Goal: Task Accomplishment & Management: Complete application form

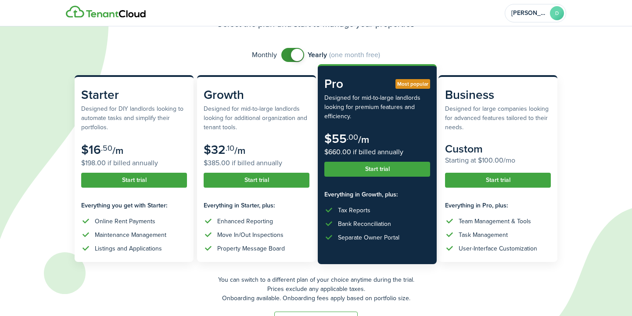
scroll to position [78, 0]
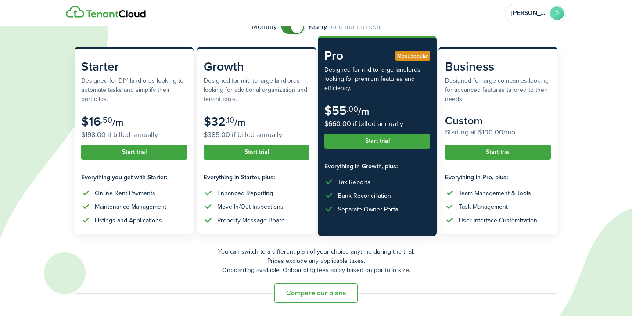
click at [388, 139] on button "Start trial" at bounding box center [377, 140] width 106 height 15
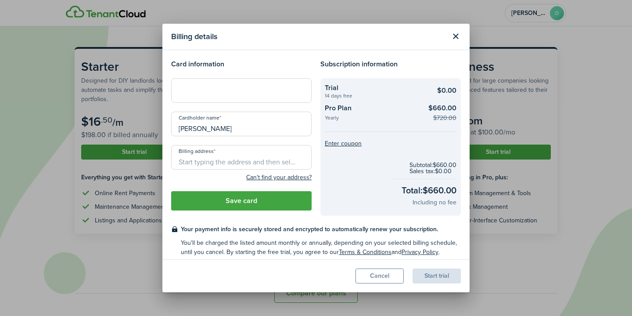
click at [273, 156] on input "Billing address" at bounding box center [241, 157] width 140 height 25
click at [208, 85] on div at bounding box center [241, 90] width 140 height 25
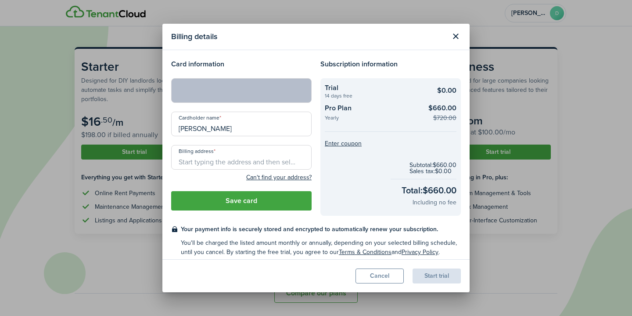
click at [230, 152] on input "Billing address" at bounding box center [241, 157] width 140 height 25
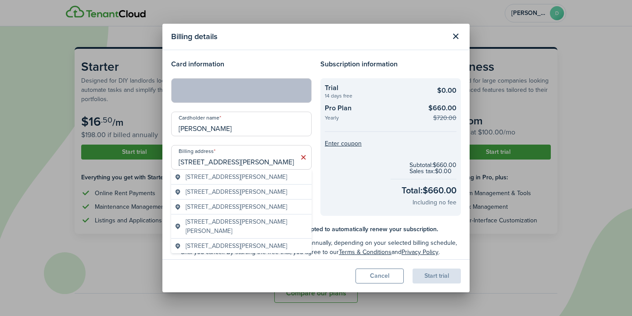
click at [252, 173] on span "[STREET_ADDRESS][PERSON_NAME]" at bounding box center [236, 176] width 101 height 9
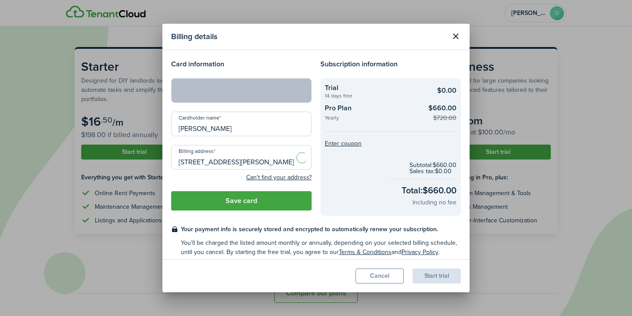
type input "[STREET_ADDRESS][PERSON_NAME]"
click at [257, 202] on button "Save card" at bounding box center [241, 200] width 140 height 19
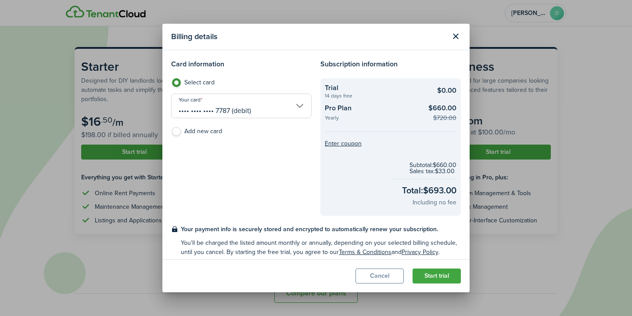
click at [436, 273] on button "Start trial" at bounding box center [437, 275] width 48 height 15
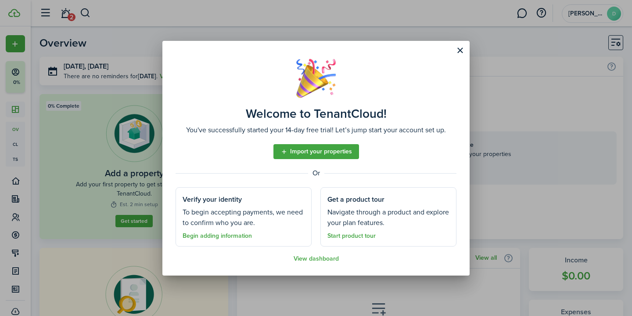
click at [459, 53] on button "Close modal" at bounding box center [459, 50] width 15 height 15
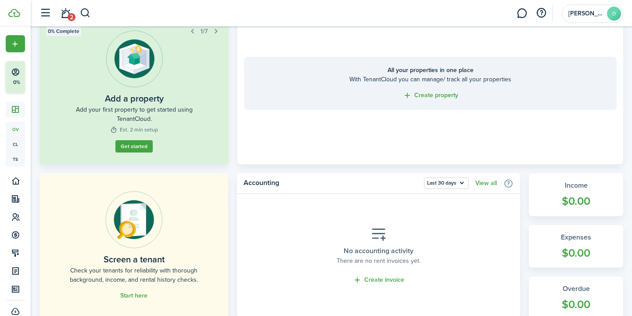
scroll to position [115, 0]
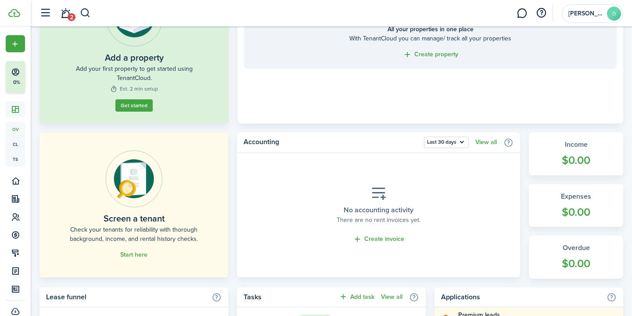
click at [141, 258] on span "Start here" at bounding box center [133, 254] width 27 height 9
click at [136, 254] on link "Start here" at bounding box center [133, 254] width 27 height 7
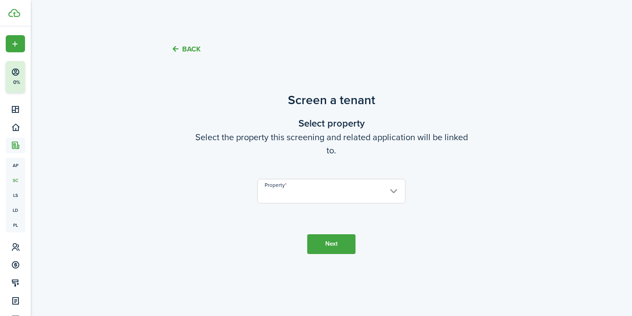
click at [334, 193] on input "Property" at bounding box center [331, 191] width 148 height 25
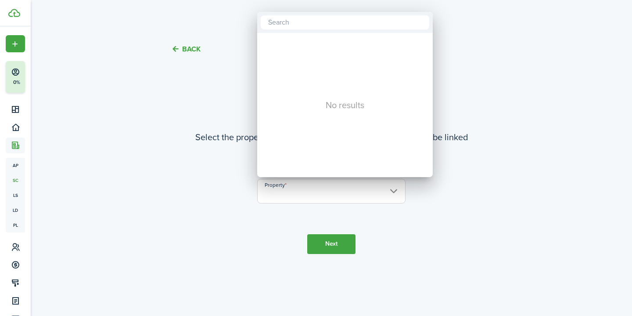
click at [220, 167] on div at bounding box center [316, 158] width 772 height 456
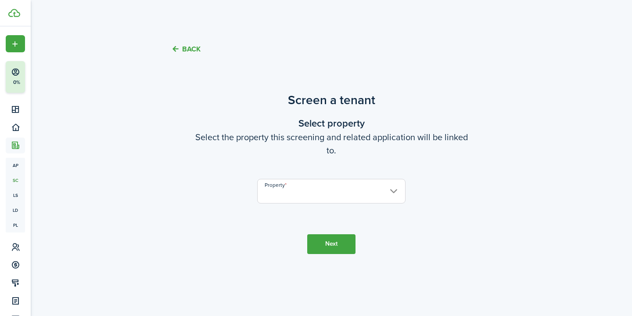
click at [191, 46] on button "Back" at bounding box center [185, 48] width 29 height 9
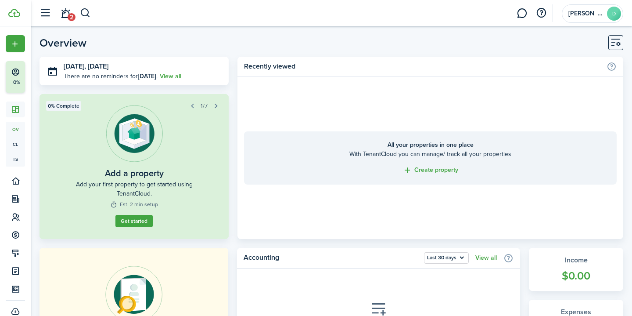
click at [133, 225] on link "Get started" at bounding box center [133, 221] width 37 height 12
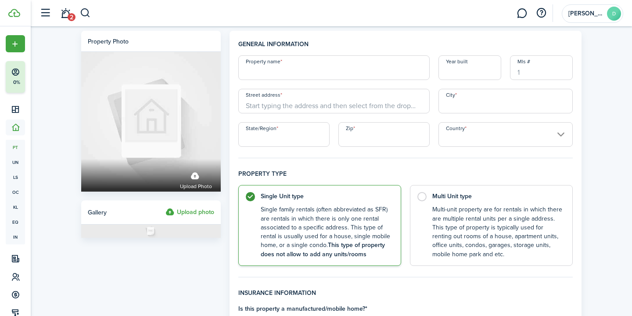
click at [279, 74] on input "Property name" at bounding box center [333, 67] width 191 height 25
type input "D"
type input "[GEOGRAPHIC_DATA]"
click at [297, 101] on input "Street address" at bounding box center [333, 101] width 191 height 25
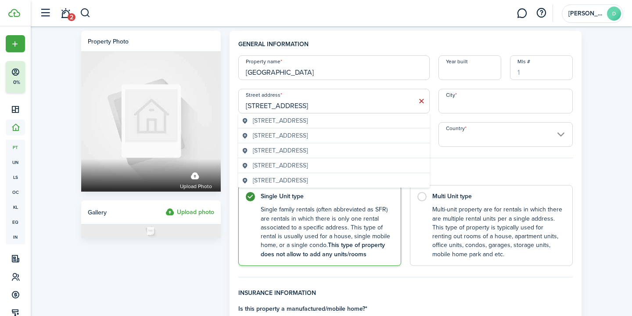
click at [308, 119] on span "[STREET_ADDRESS]" at bounding box center [280, 120] width 55 height 9
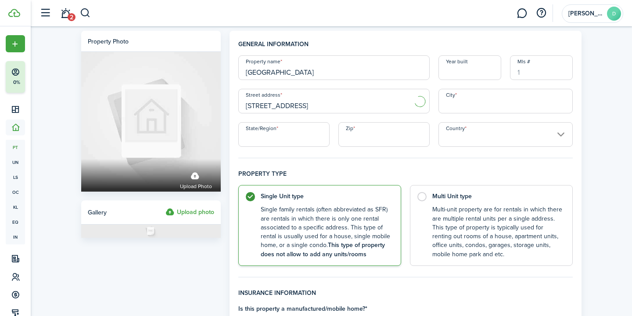
type input "[STREET_ADDRESS]"
type input "Big Spring"
type input "[GEOGRAPHIC_DATA]"
type input "79720"
type input "[GEOGRAPHIC_DATA]"
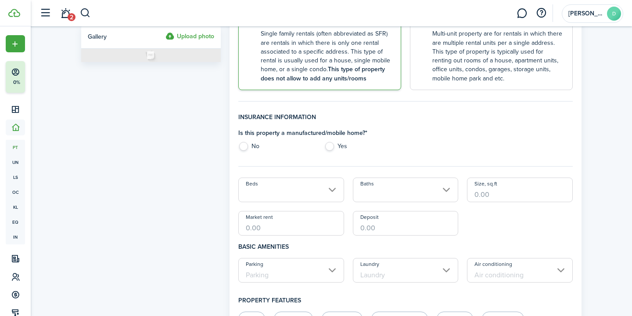
scroll to position [187, 0]
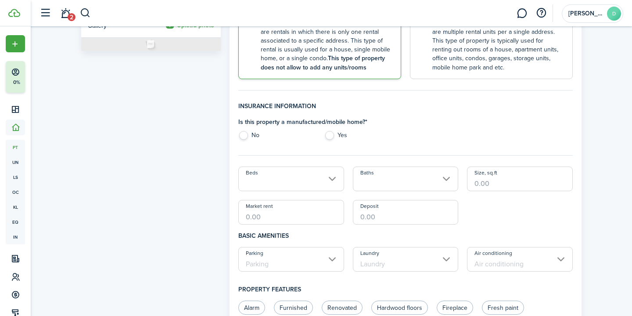
click at [330, 137] on label "Yes" at bounding box center [362, 137] width 77 height 13
radio input "true"
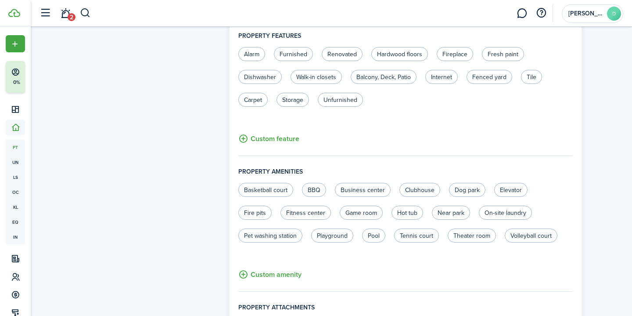
scroll to position [554, 0]
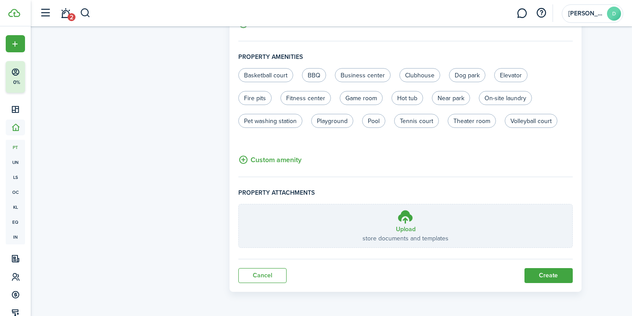
click at [533, 273] on button "Create" at bounding box center [548, 275] width 48 height 15
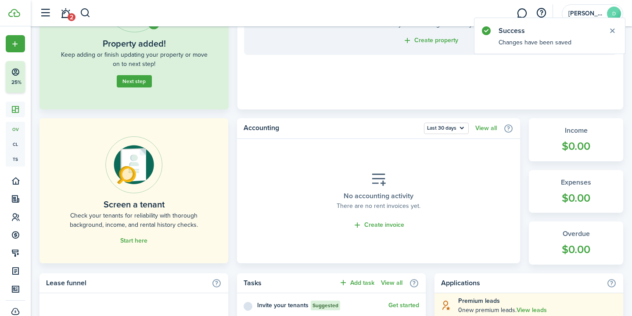
scroll to position [140, 0]
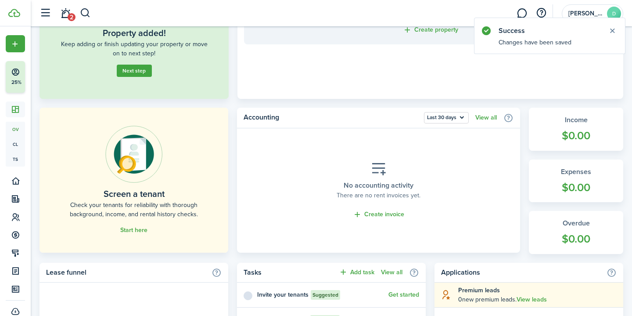
click at [142, 228] on link "Start here" at bounding box center [133, 229] width 27 height 7
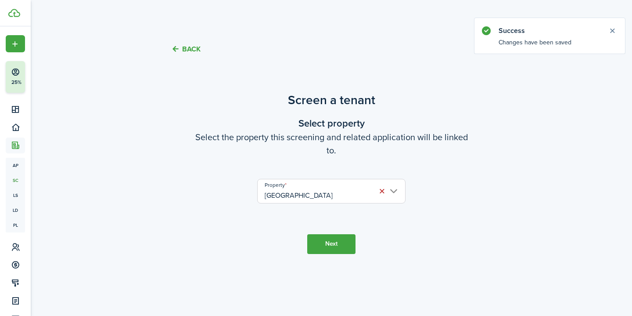
click at [323, 239] on button "Next" at bounding box center [331, 244] width 48 height 20
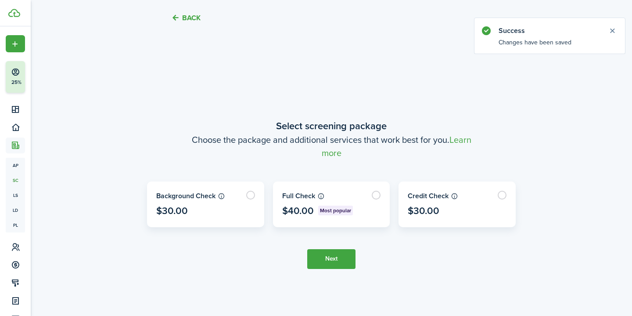
scroll to position [248, 0]
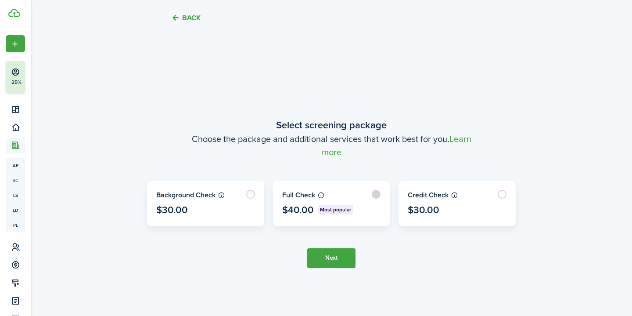
click at [378, 192] on label at bounding box center [331, 203] width 116 height 45
radio input "true"
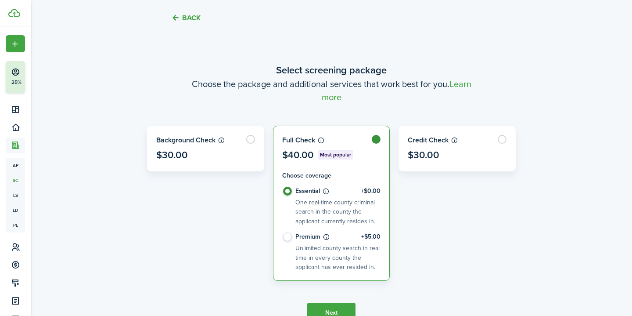
scroll to position [307, 0]
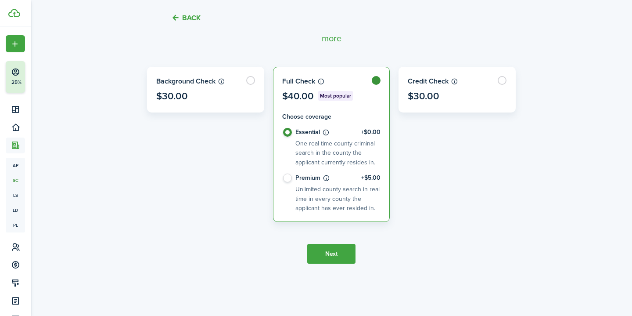
click at [333, 250] on button "Next" at bounding box center [331, 254] width 48 height 20
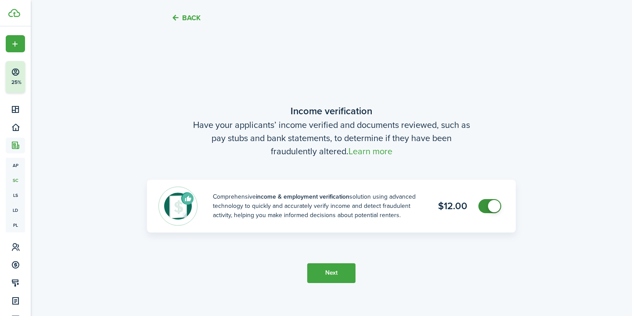
scroll to position [564, 0]
click at [339, 272] on button "Next" at bounding box center [331, 272] width 48 height 20
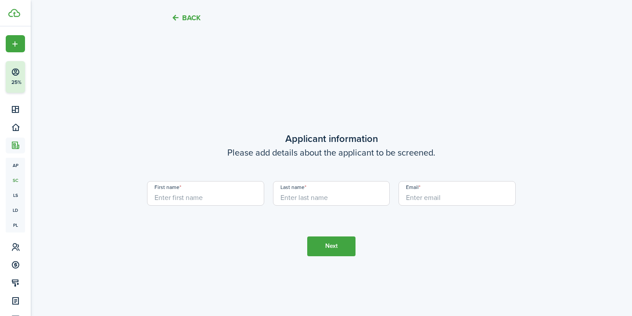
scroll to position [879, 0]
click at [220, 200] on input "First name" at bounding box center [205, 192] width 117 height 25
type input "[PERSON_NAME]"
click at [290, 199] on input "Last name" at bounding box center [331, 192] width 117 height 25
type input "Whitewood"
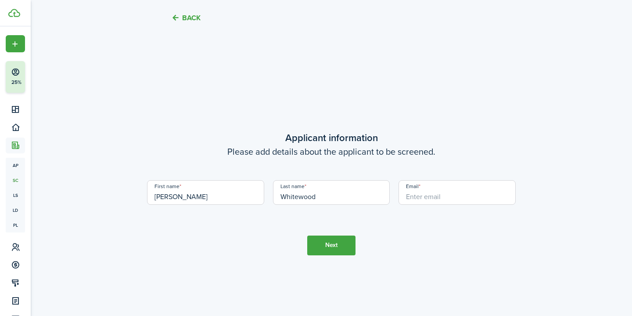
click at [457, 201] on input "Email" at bounding box center [456, 192] width 117 height 25
type input "d"
click at [304, 244] on tc-wizard-step "Applicant information Please add details about the applicant to be screened. Fi…" at bounding box center [331, 193] width 369 height 316
click at [323, 244] on button "Next" at bounding box center [331, 245] width 48 height 20
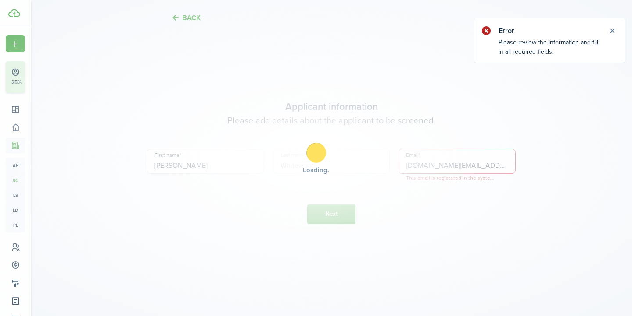
scroll to position [913, 0]
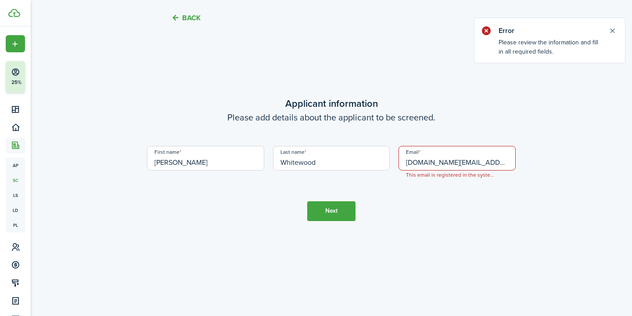
drag, startPoint x: 474, startPoint y: 164, endPoint x: 364, endPoint y: 153, distance: 109.8
click at [364, 153] on div "First name [PERSON_NAME] Last name Whitewood Email [DOMAIN_NAME][EMAIL_ADDRESS]…" at bounding box center [331, 162] width 377 height 33
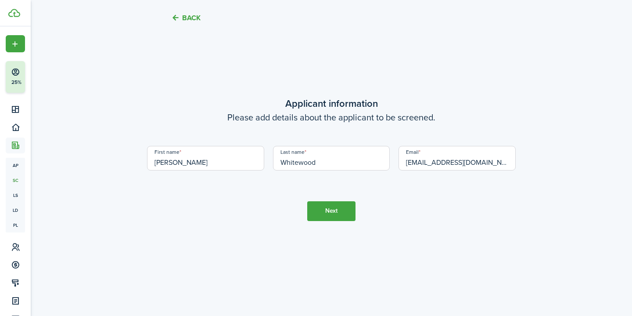
type input "[EMAIL_ADDRESS][DOMAIN_NAME]"
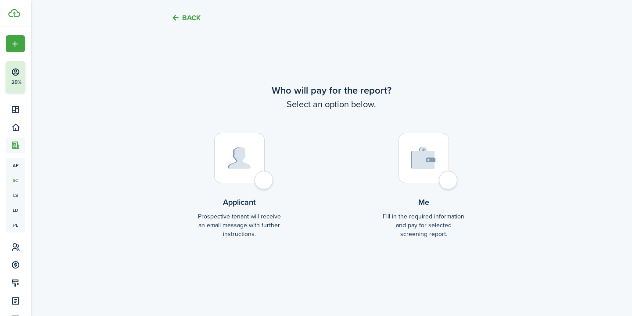
scroll to position [1233, 0]
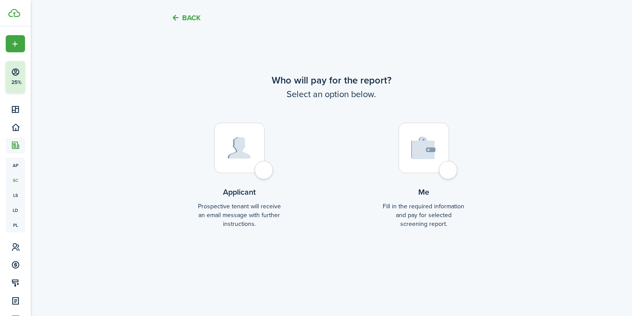
click at [446, 170] on div at bounding box center [423, 147] width 50 height 50
radio input "true"
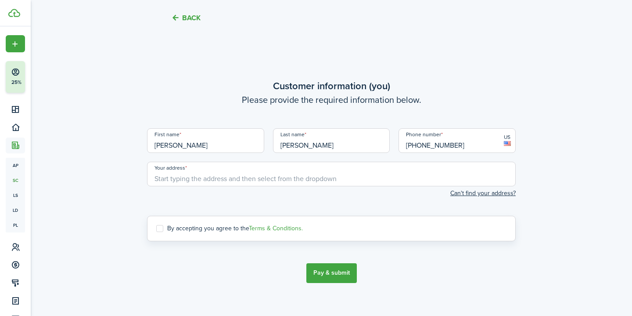
scroll to position [1525, 0]
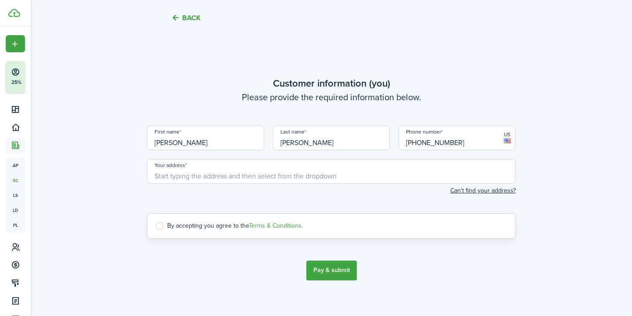
click at [365, 180] on input "Your address" at bounding box center [331, 171] width 369 height 25
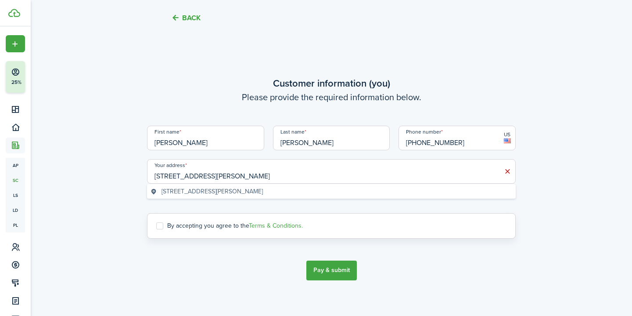
click at [298, 189] on geo-item "[STREET_ADDRESS][PERSON_NAME]" at bounding box center [332, 191] width 362 height 9
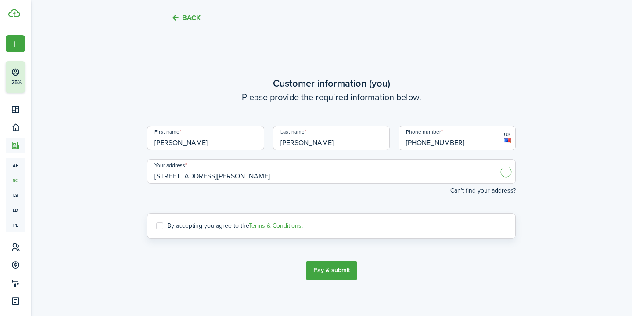
type input "[STREET_ADDRESS][PERSON_NAME]"
click at [165, 224] on label "By accepting you agree to the Terms & Conditions." at bounding box center [229, 225] width 147 height 7
click at [156, 225] on input "By accepting you agree to the Terms & Conditions." at bounding box center [156, 225] width 0 height 0
checkbox input "true"
click at [338, 276] on button "Pay & submit" at bounding box center [331, 270] width 50 height 20
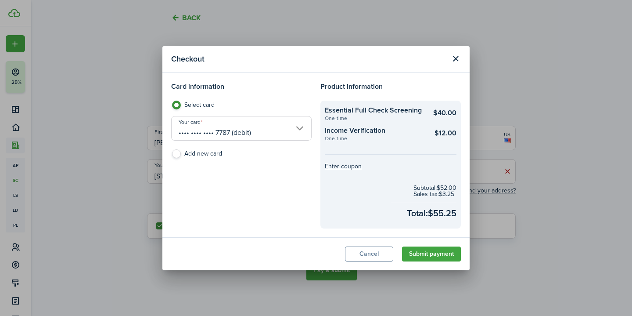
click at [438, 256] on button "Submit payment" at bounding box center [431, 253] width 59 height 15
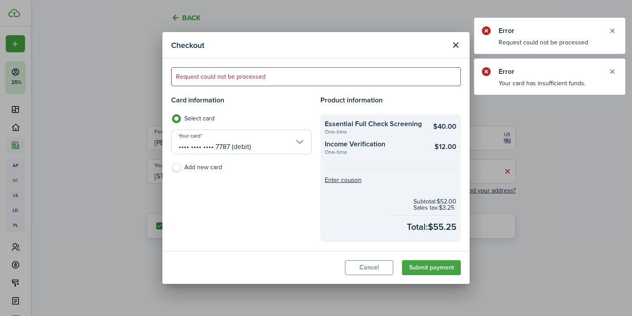
click at [458, 46] on button "Close modal" at bounding box center [455, 45] width 15 height 15
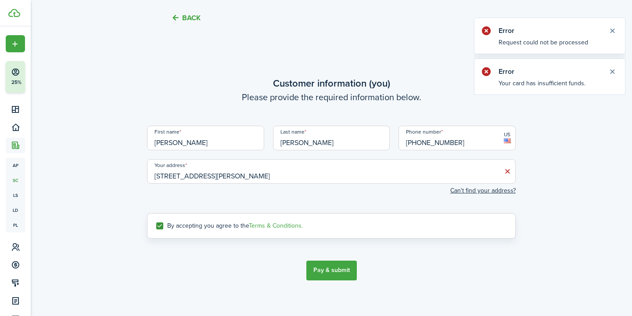
click at [186, 18] on button "Back" at bounding box center [185, 17] width 29 height 9
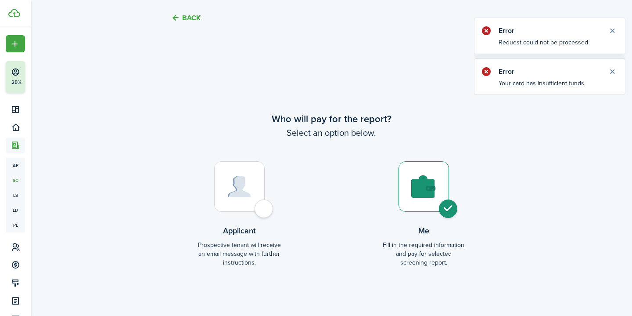
click at [186, 18] on button "Back" at bounding box center [185, 17] width 29 height 9
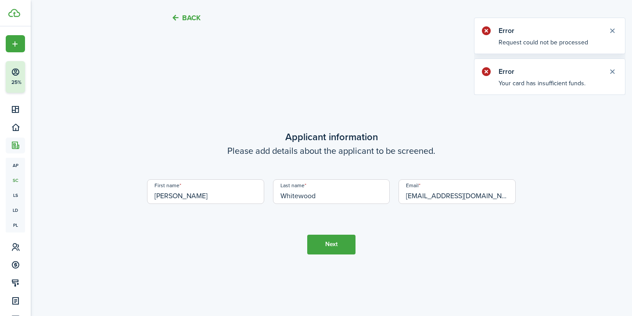
click at [186, 18] on button "Back" at bounding box center [185, 17] width 29 height 9
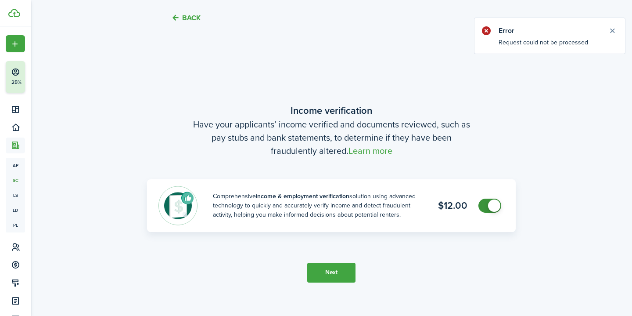
click at [186, 18] on button "Back" at bounding box center [185, 17] width 29 height 9
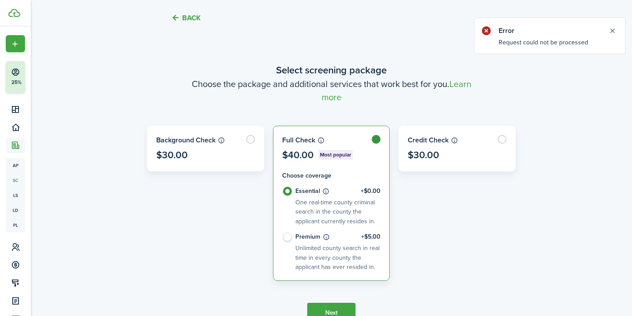
click at [186, 18] on button "Back" at bounding box center [185, 17] width 29 height 9
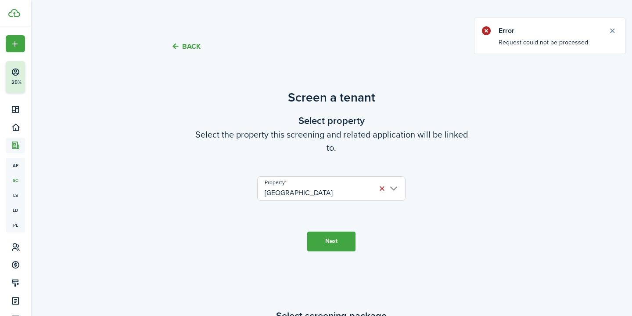
scroll to position [0, 0]
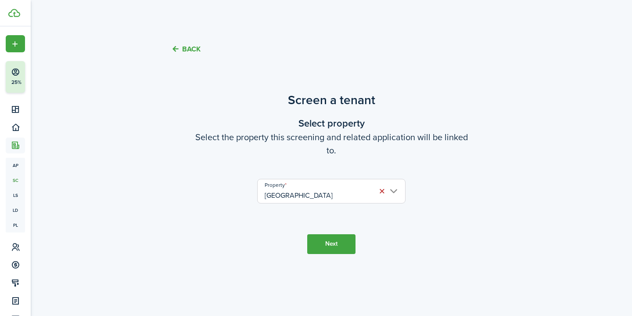
click at [186, 18] on dashboard-content "Back Screen a tenant Select property Select the property this screening and rel…" at bounding box center [331, 158] width 601 height 316
click at [187, 47] on button "Back" at bounding box center [185, 48] width 29 height 9
